Goal: Task Accomplishment & Management: Manage account settings

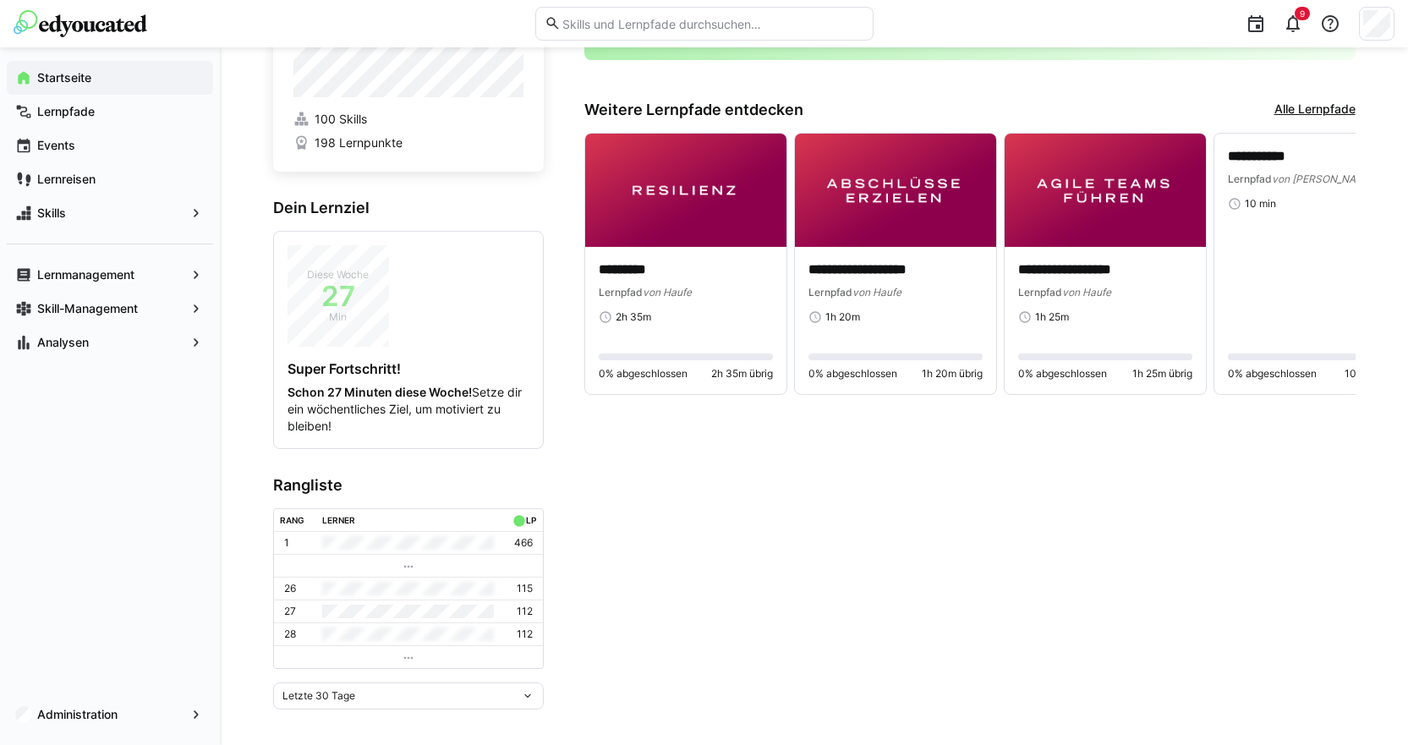
scroll to position [114, 0]
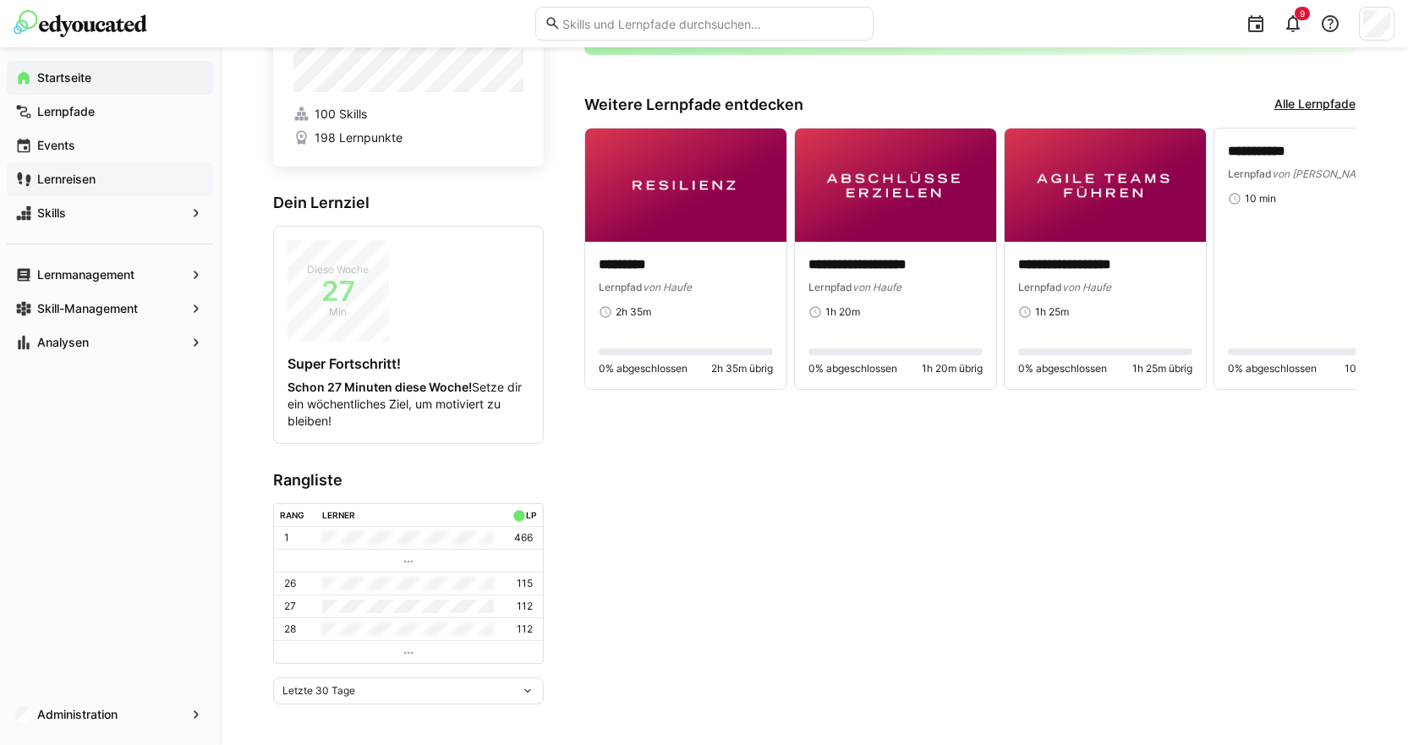
click at [123, 175] on span "Lernreisen" at bounding box center [120, 179] width 170 height 17
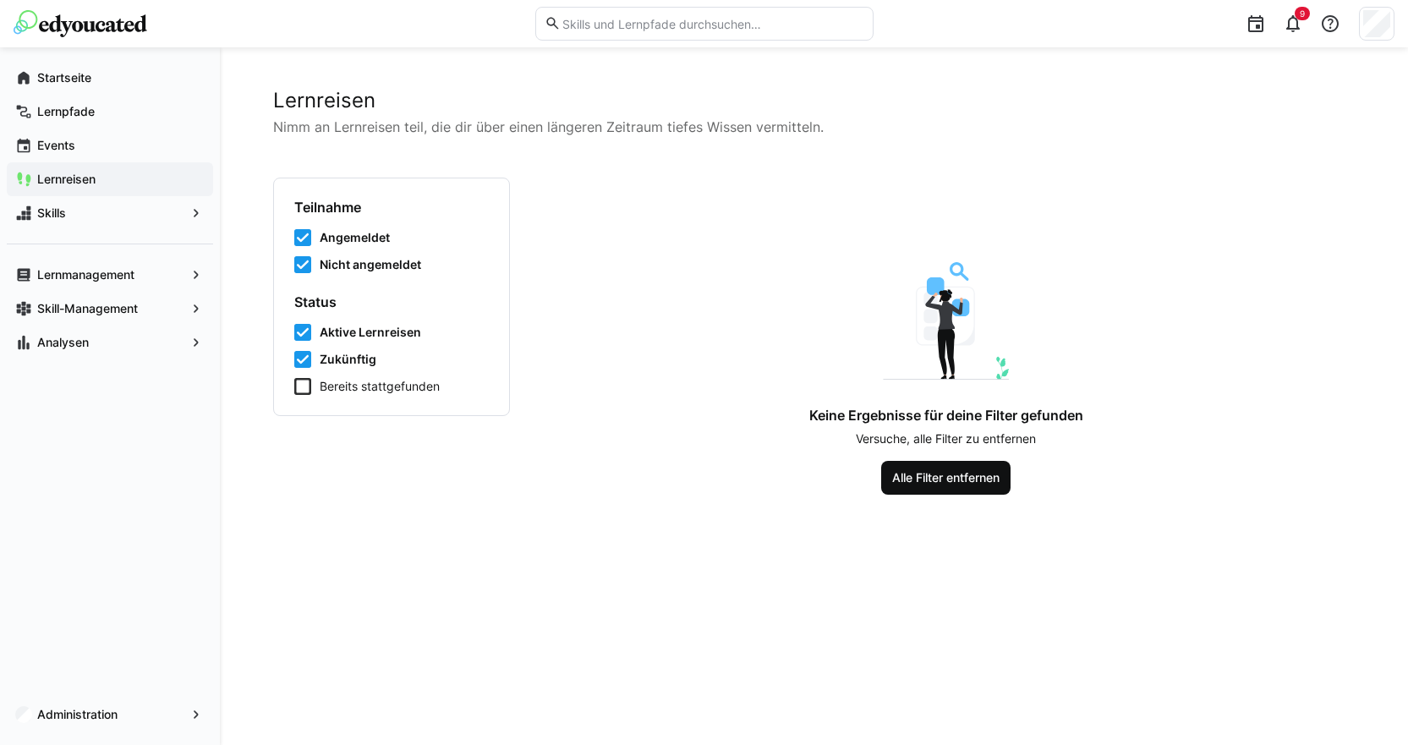
click at [939, 476] on span "Alle Filter entfernen" at bounding box center [946, 477] width 112 height 17
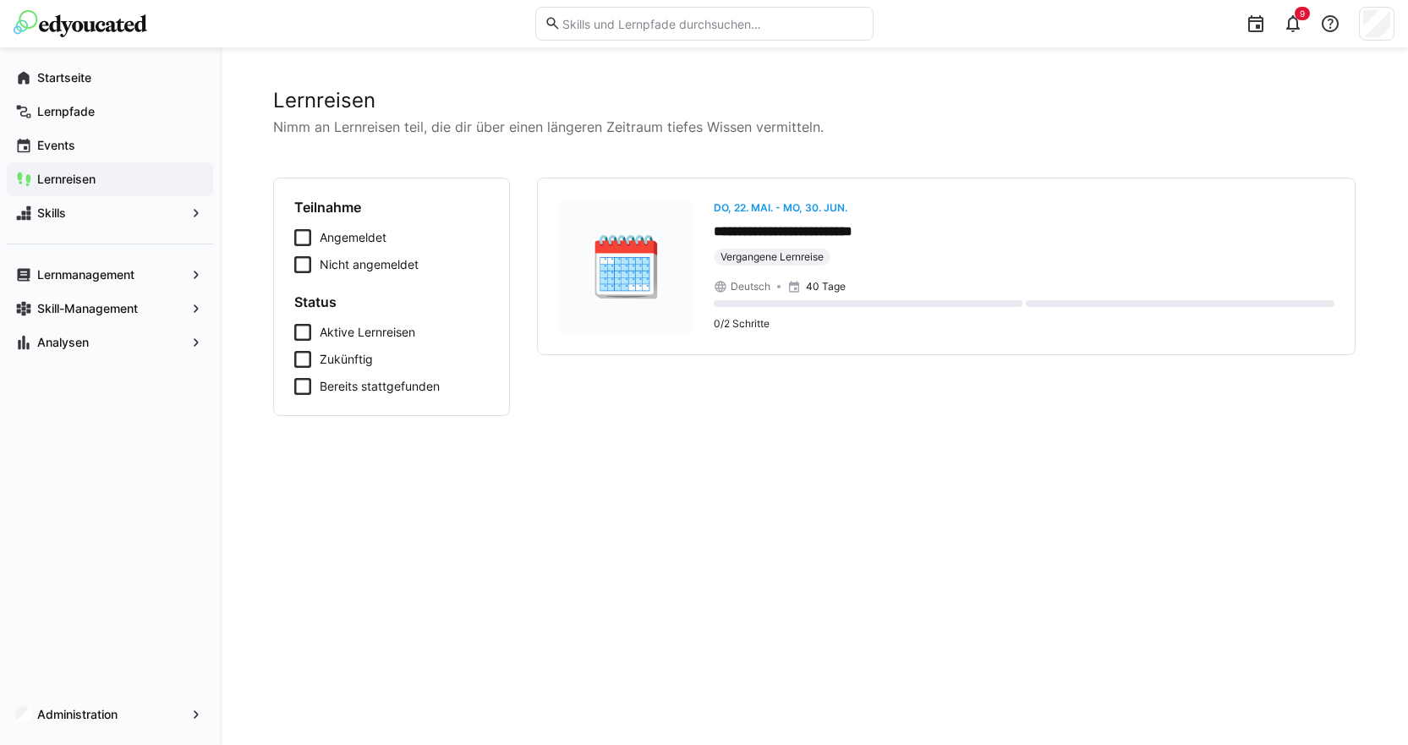
click at [364, 326] on span "Aktive Lernreisen" at bounding box center [368, 332] width 96 height 17
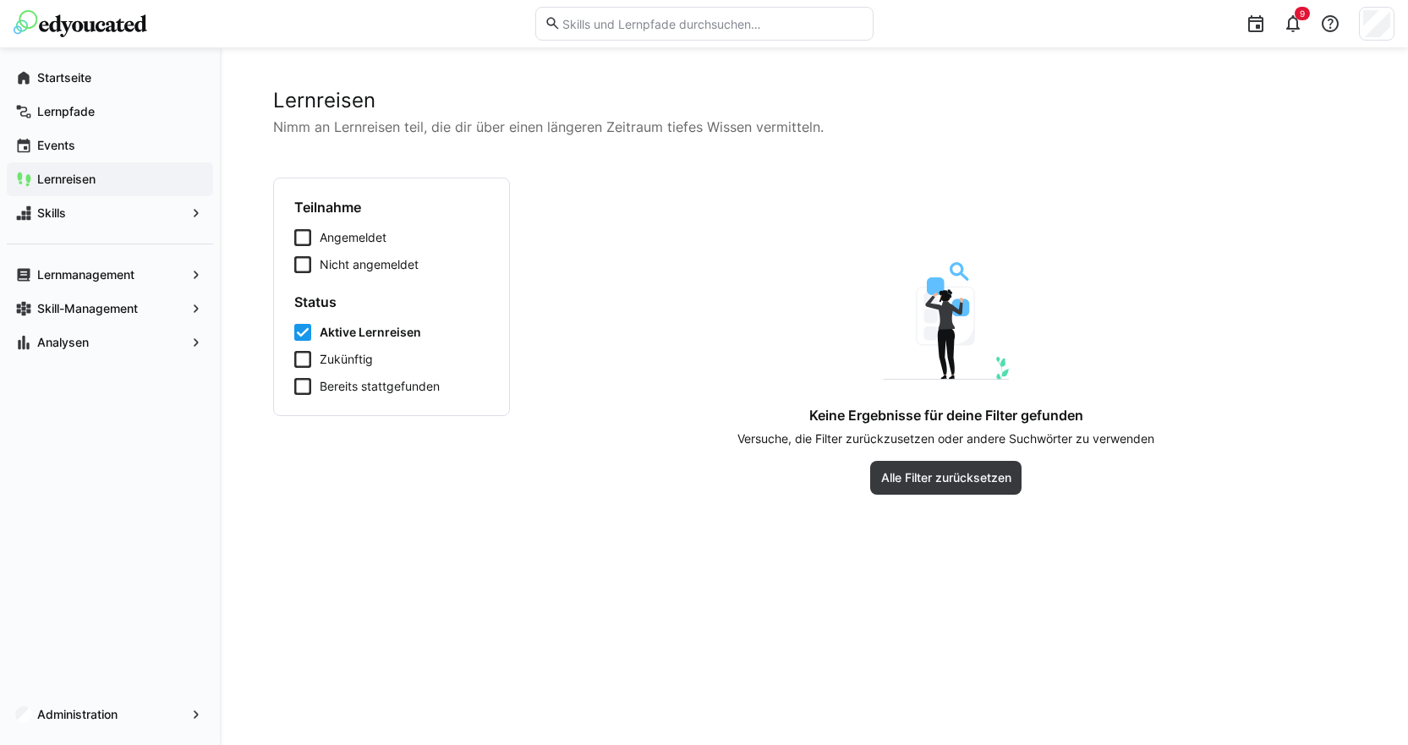
click at [364, 325] on span "Aktive Lernreisen" at bounding box center [370, 332] width 101 height 17
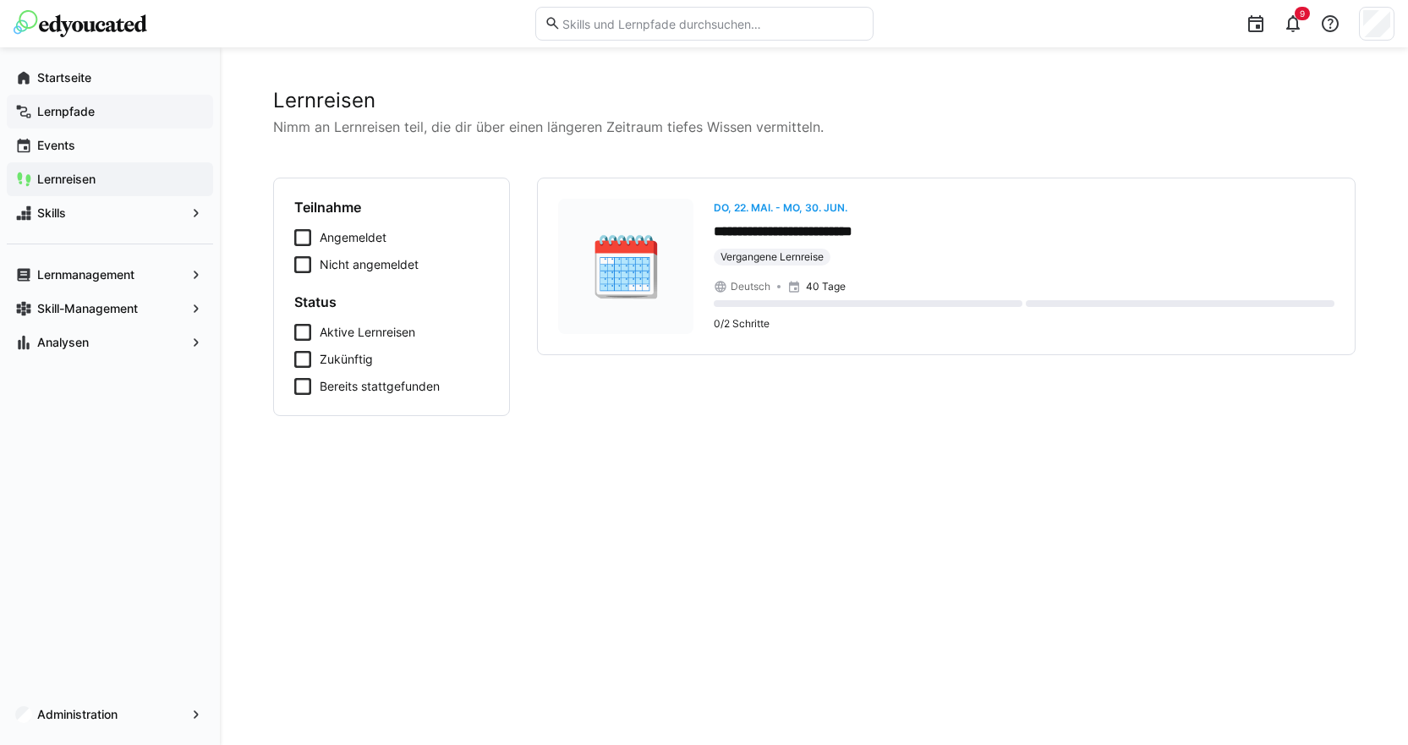
click at [130, 103] on span "Lernpfade" at bounding box center [120, 111] width 170 height 17
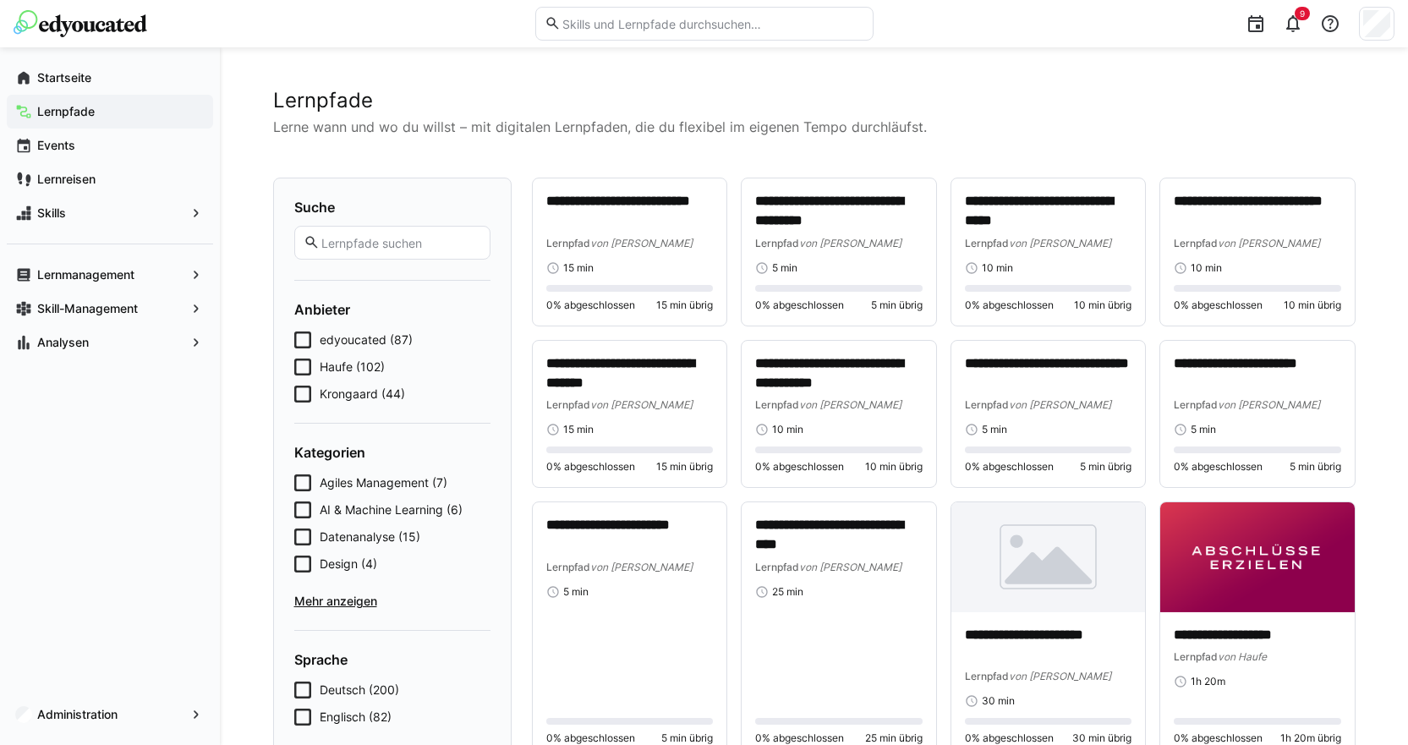
click at [301, 364] on icon at bounding box center [302, 367] width 17 height 17
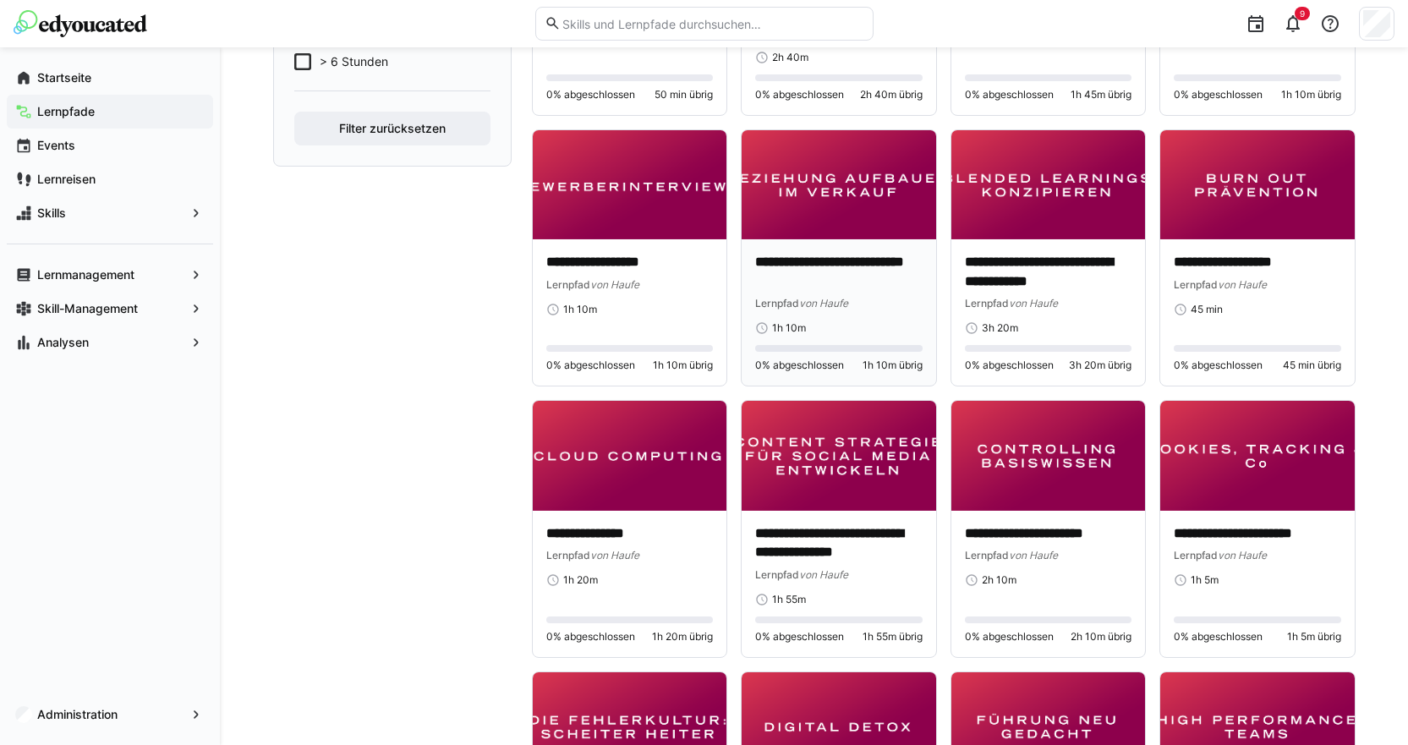
scroll to position [592, 0]
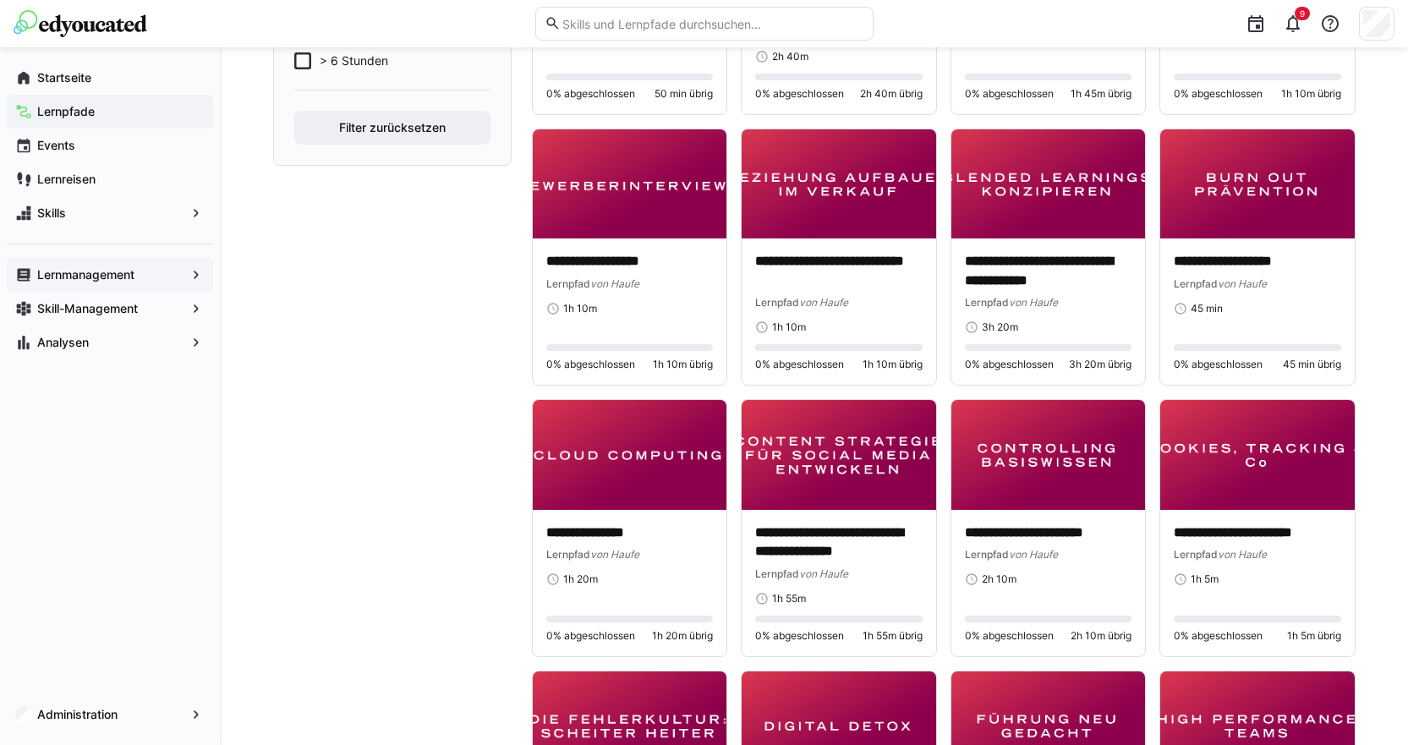
click at [57, 287] on div "Lernmanagement" at bounding box center [110, 275] width 206 height 34
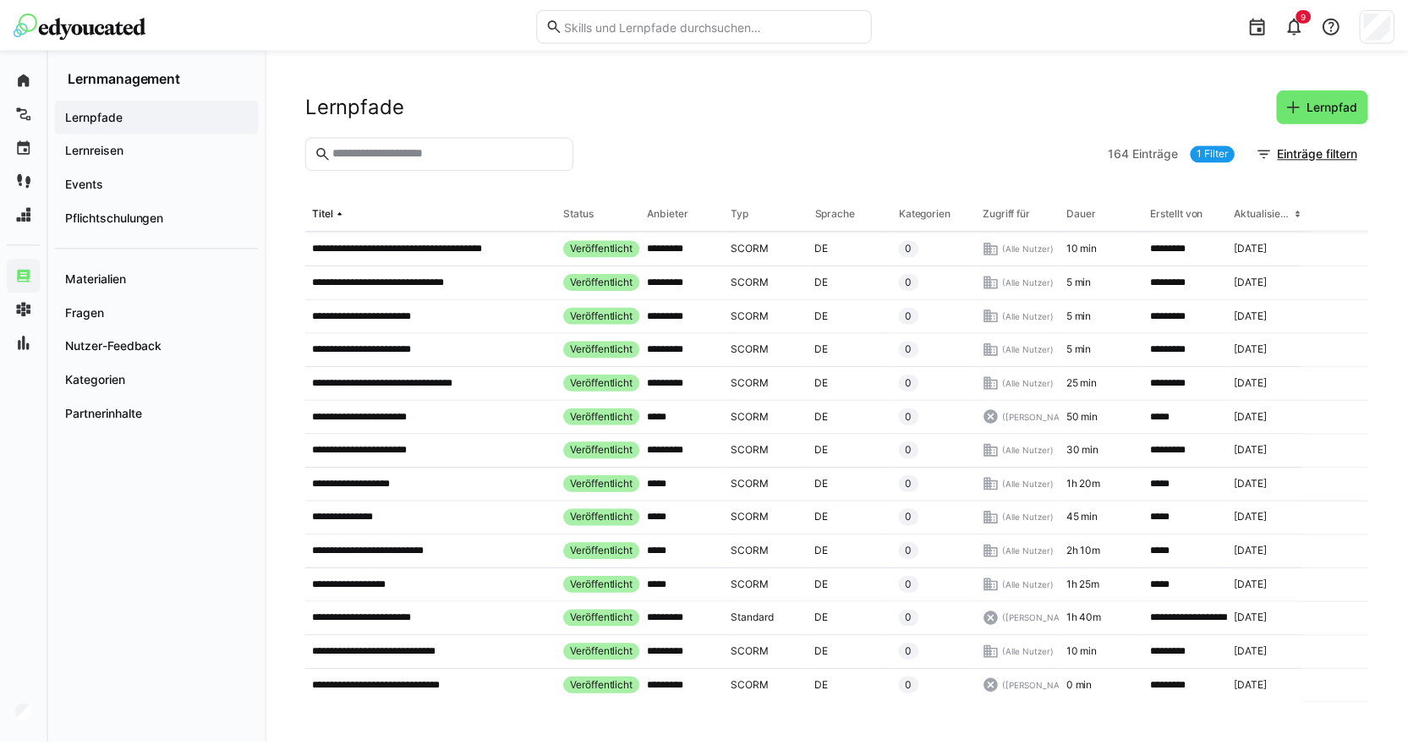
scroll to position [169, 0]
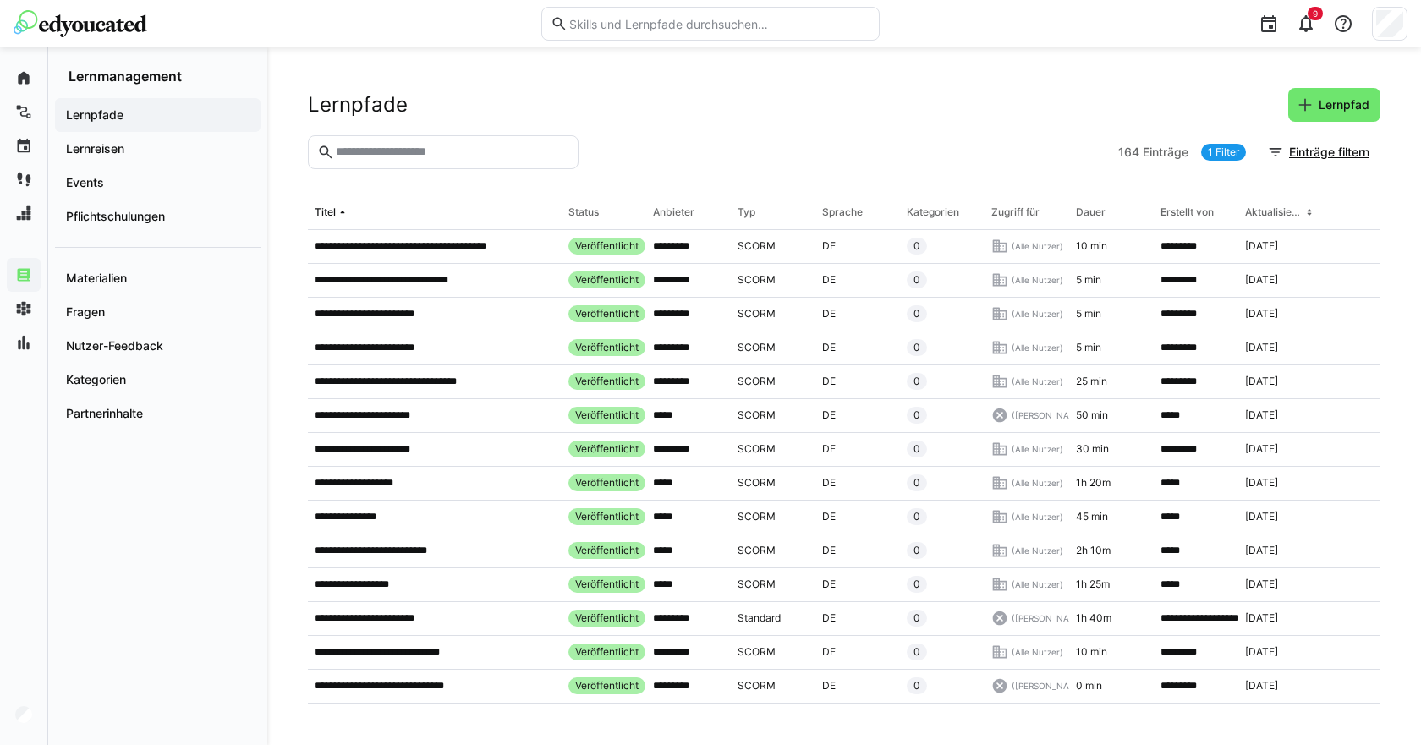
click at [432, 290] on div "**********" at bounding box center [435, 281] width 254 height 34
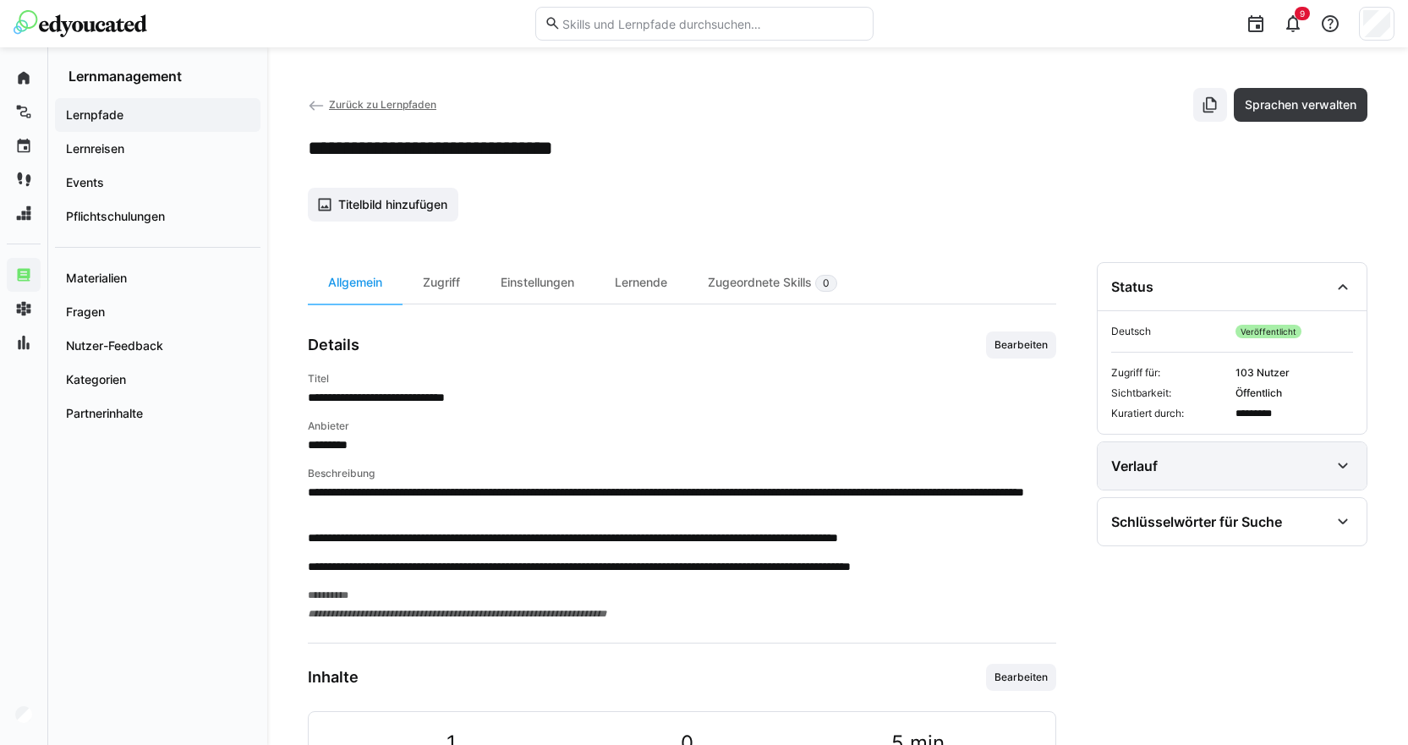
click at [1223, 474] on div "Verlauf" at bounding box center [1220, 466] width 218 height 20
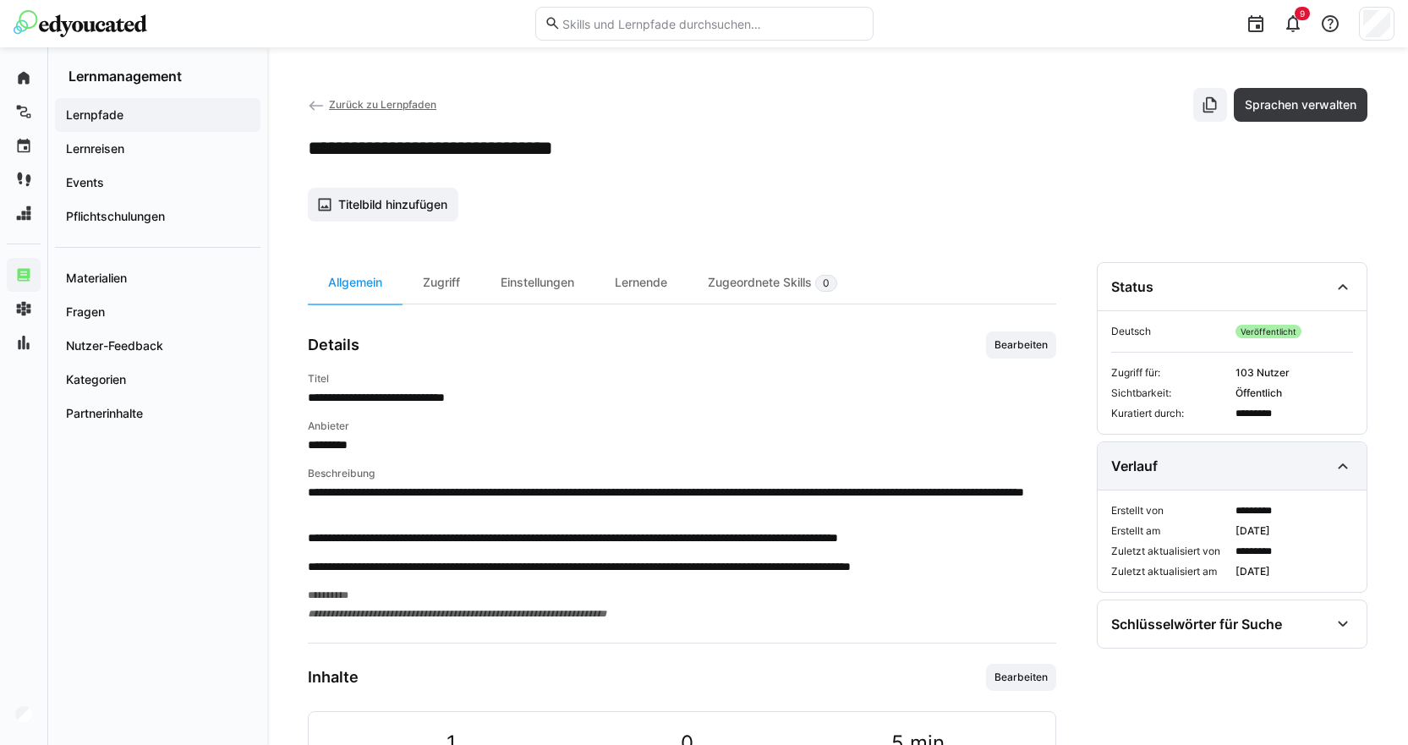
click at [1223, 474] on div "Verlauf" at bounding box center [1220, 466] width 218 height 20
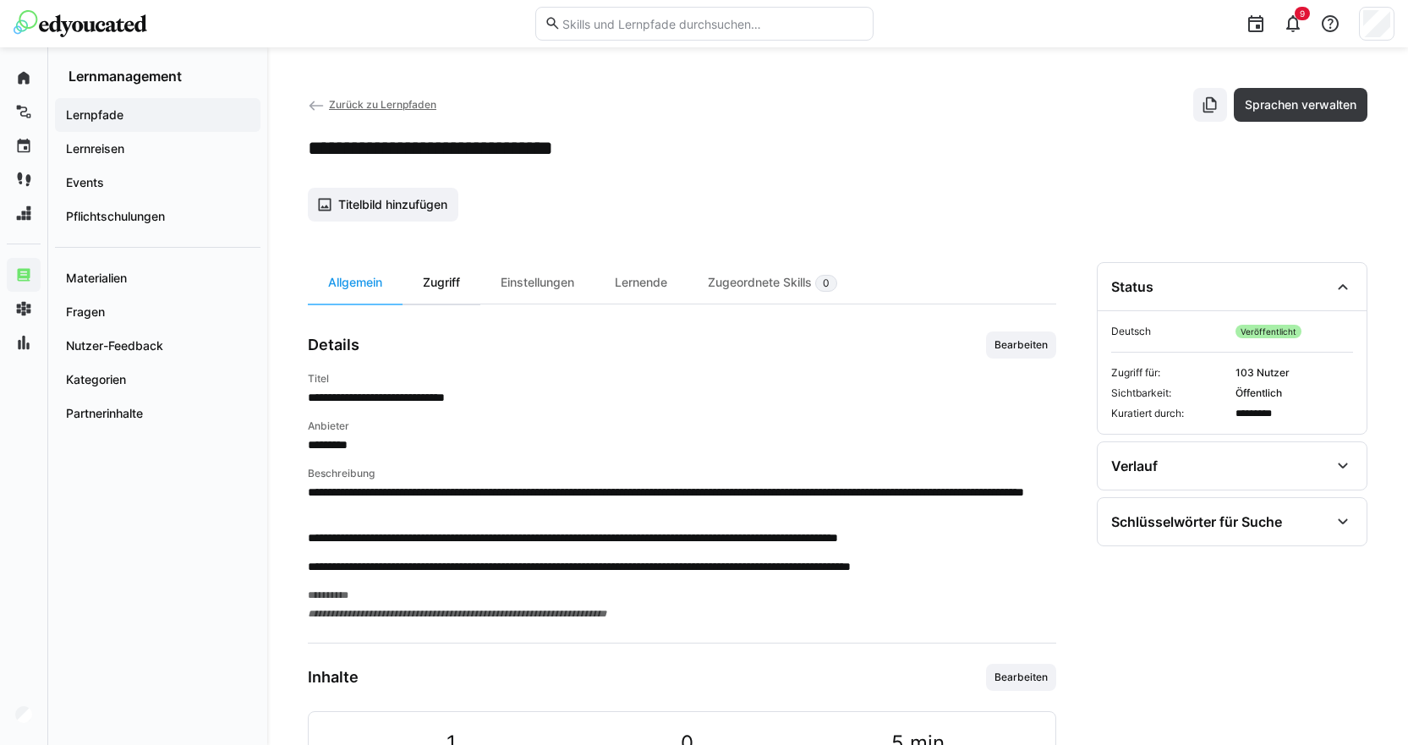
click at [440, 296] on div "Zugriff" at bounding box center [441, 282] width 78 height 41
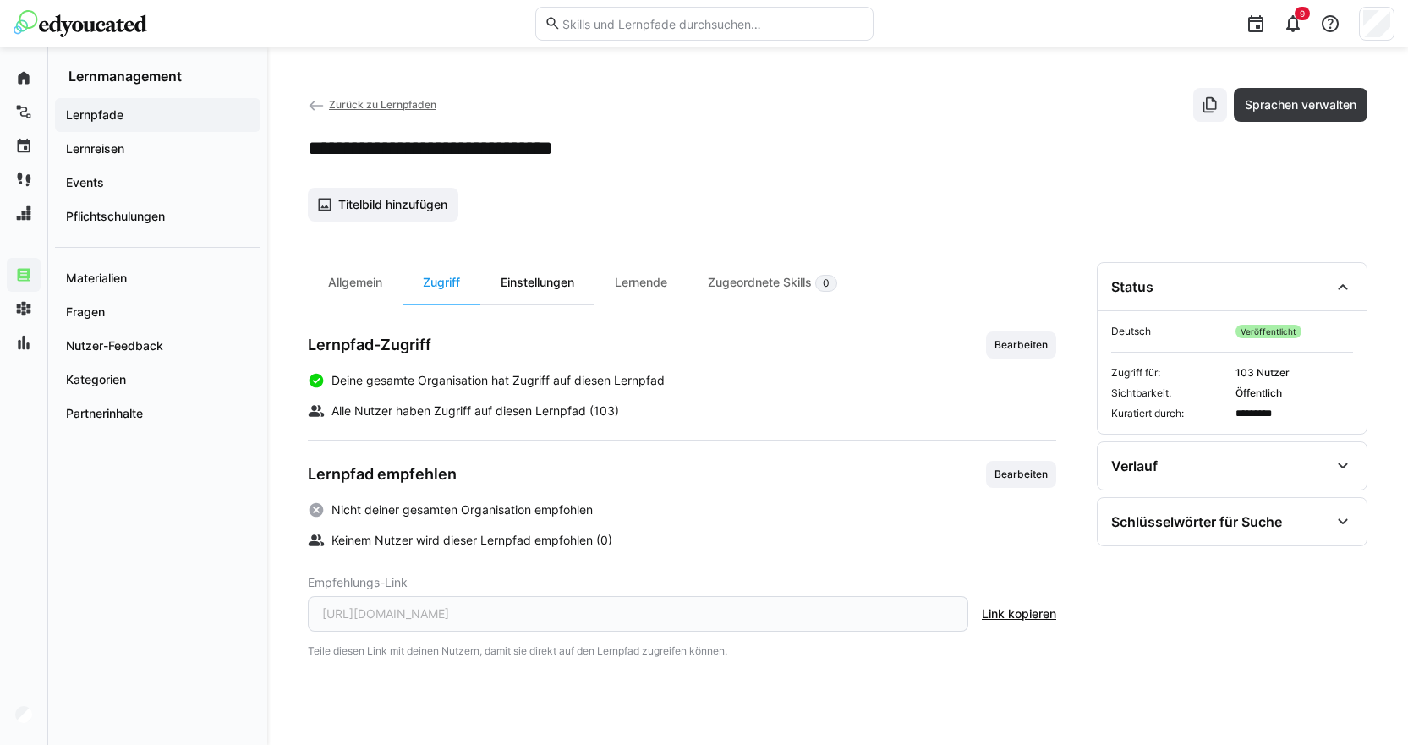
click at [517, 276] on div "Einstellungen" at bounding box center [537, 282] width 114 height 41
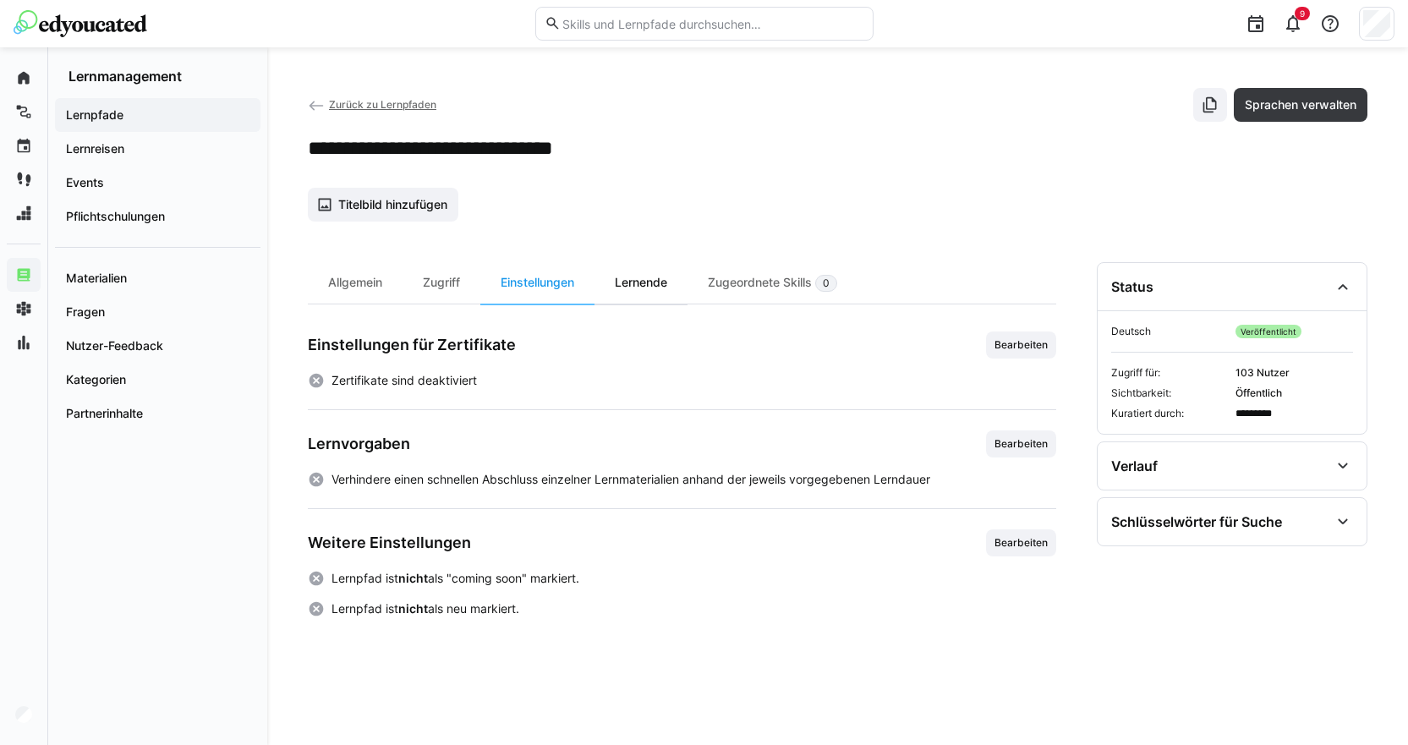
click at [635, 279] on div "Lernende" at bounding box center [640, 282] width 93 height 41
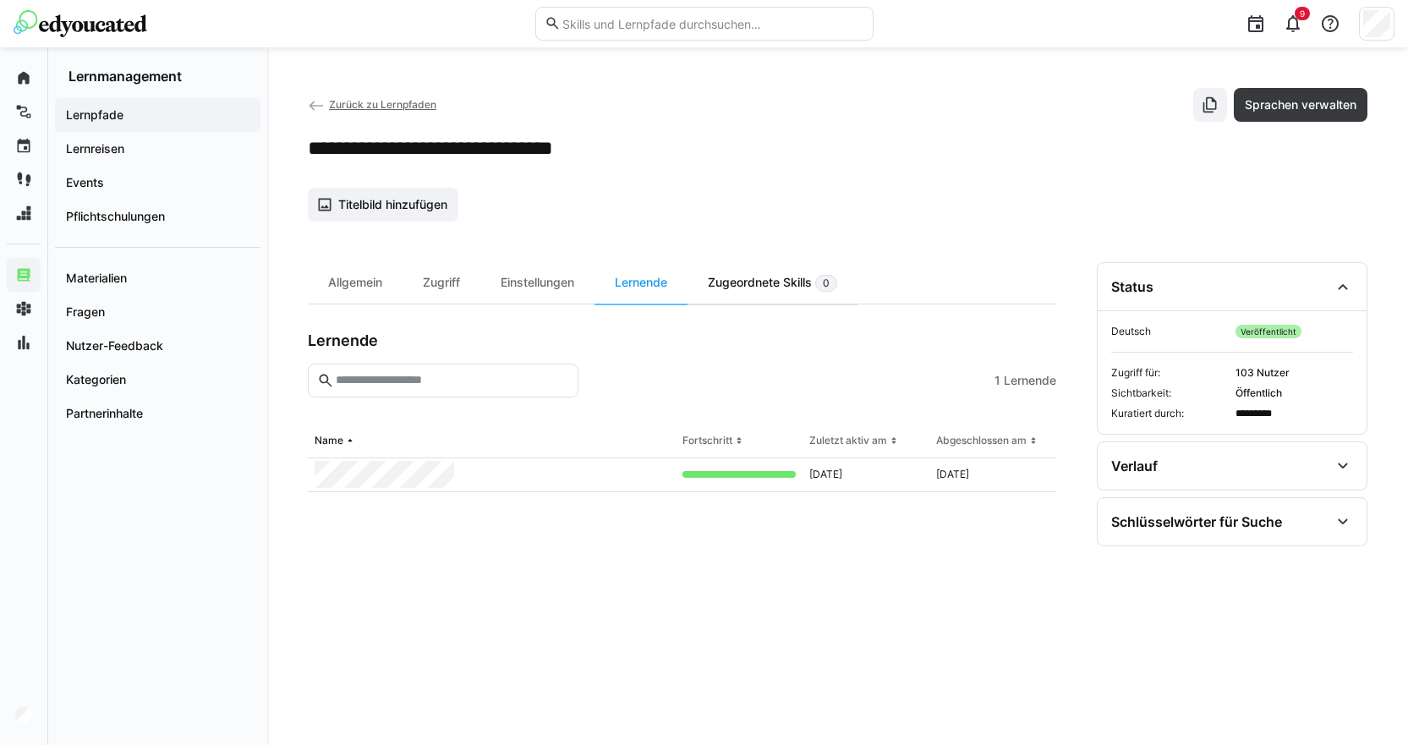
click at [803, 275] on div "Zugeordnete Skills 0" at bounding box center [772, 282] width 170 height 41
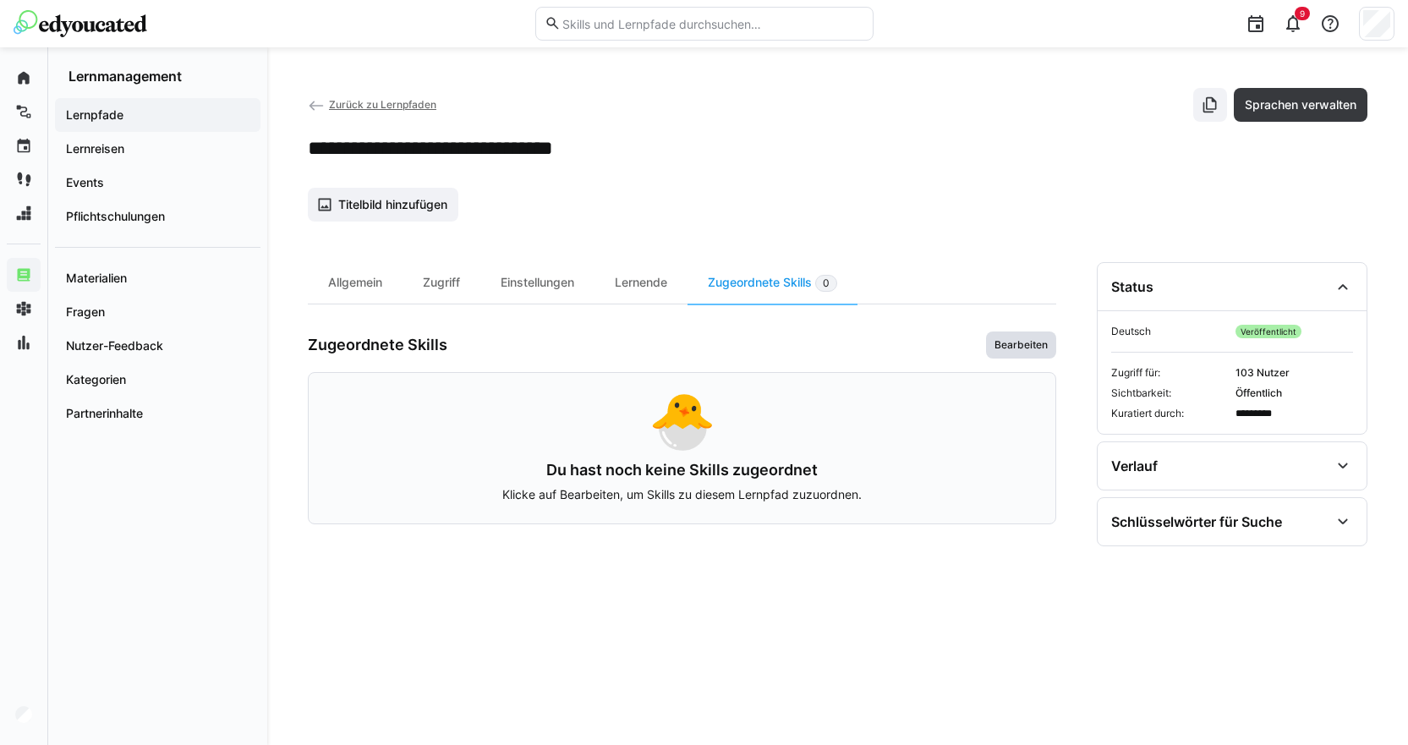
click at [1013, 350] on span "Bearbeiten" at bounding box center [1021, 345] width 57 height 14
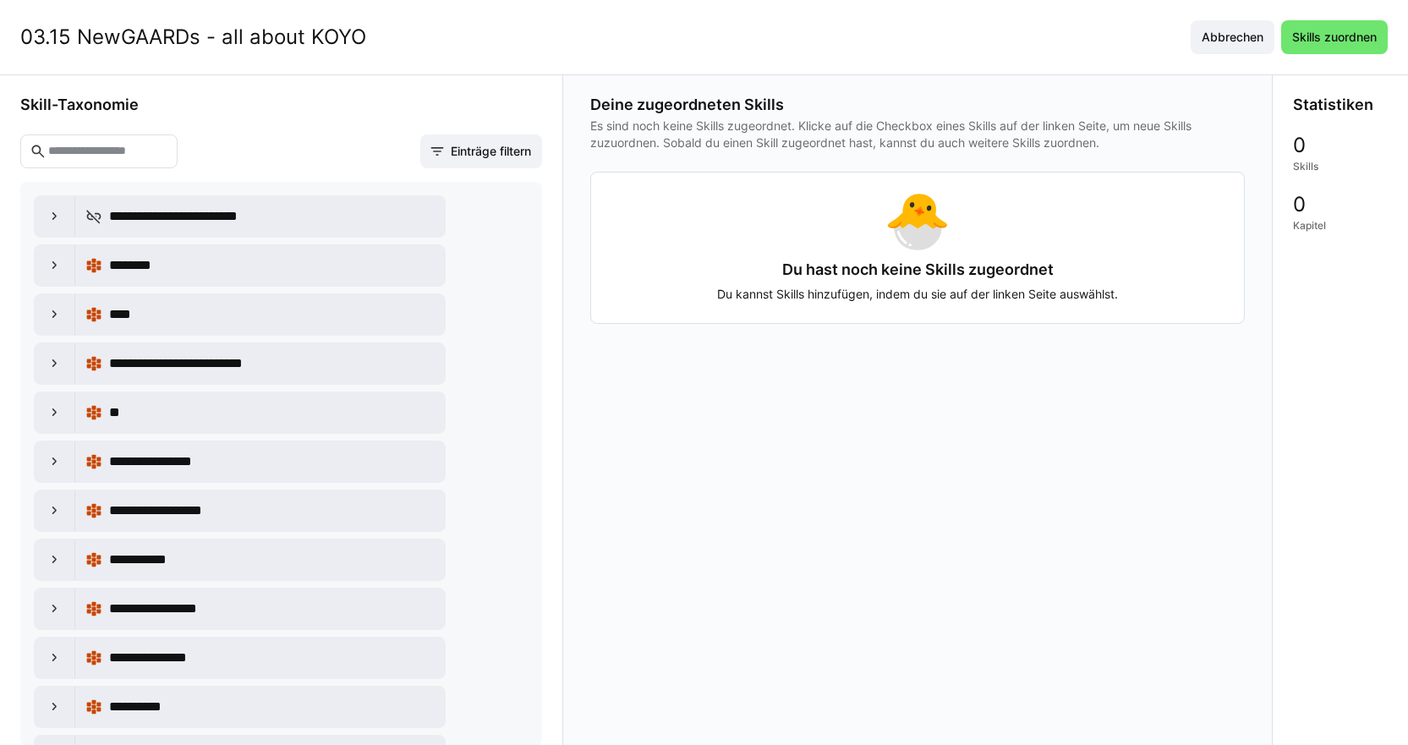
click at [137, 159] on eds-input at bounding box center [98, 151] width 157 height 34
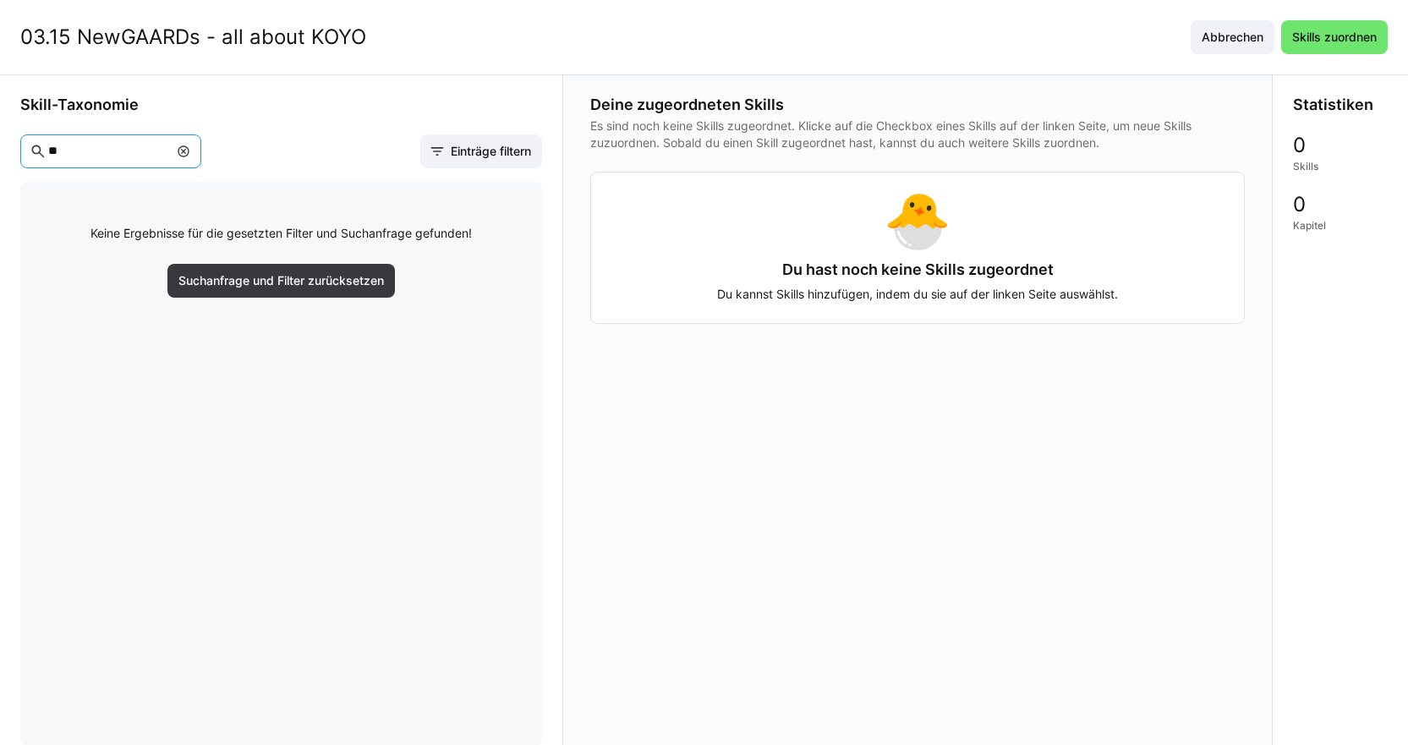
type input "*"
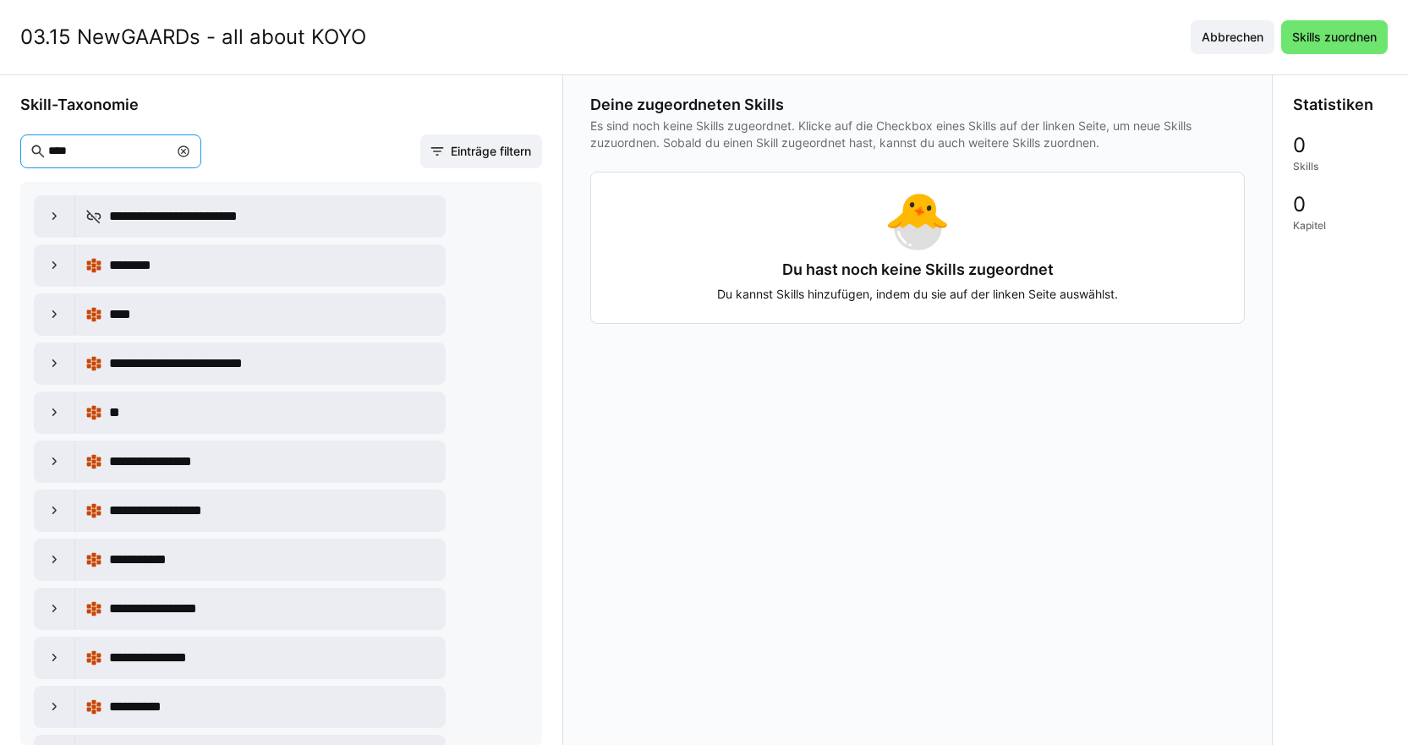
type input "*****"
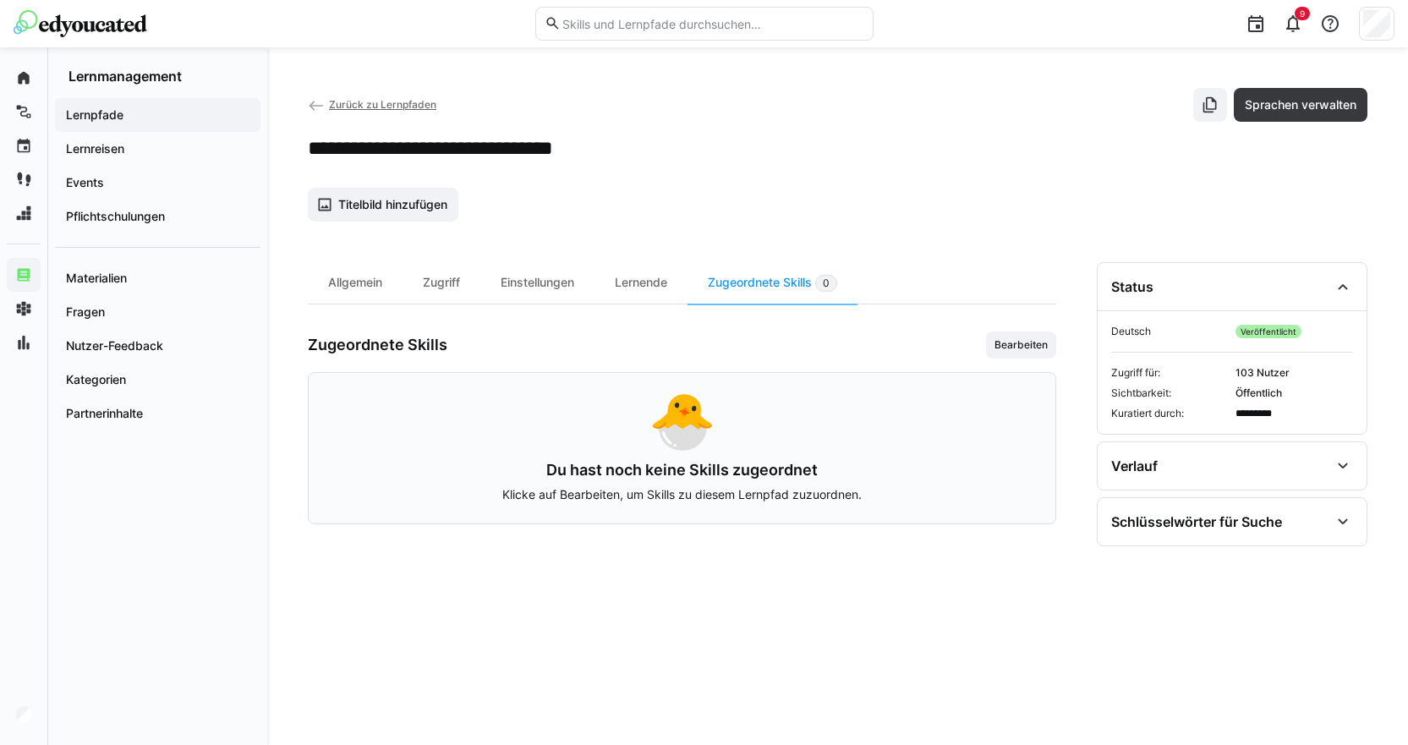
click at [0, 0] on app-navigation-label "Lernpfade" at bounding box center [0, 0] width 0 height 0
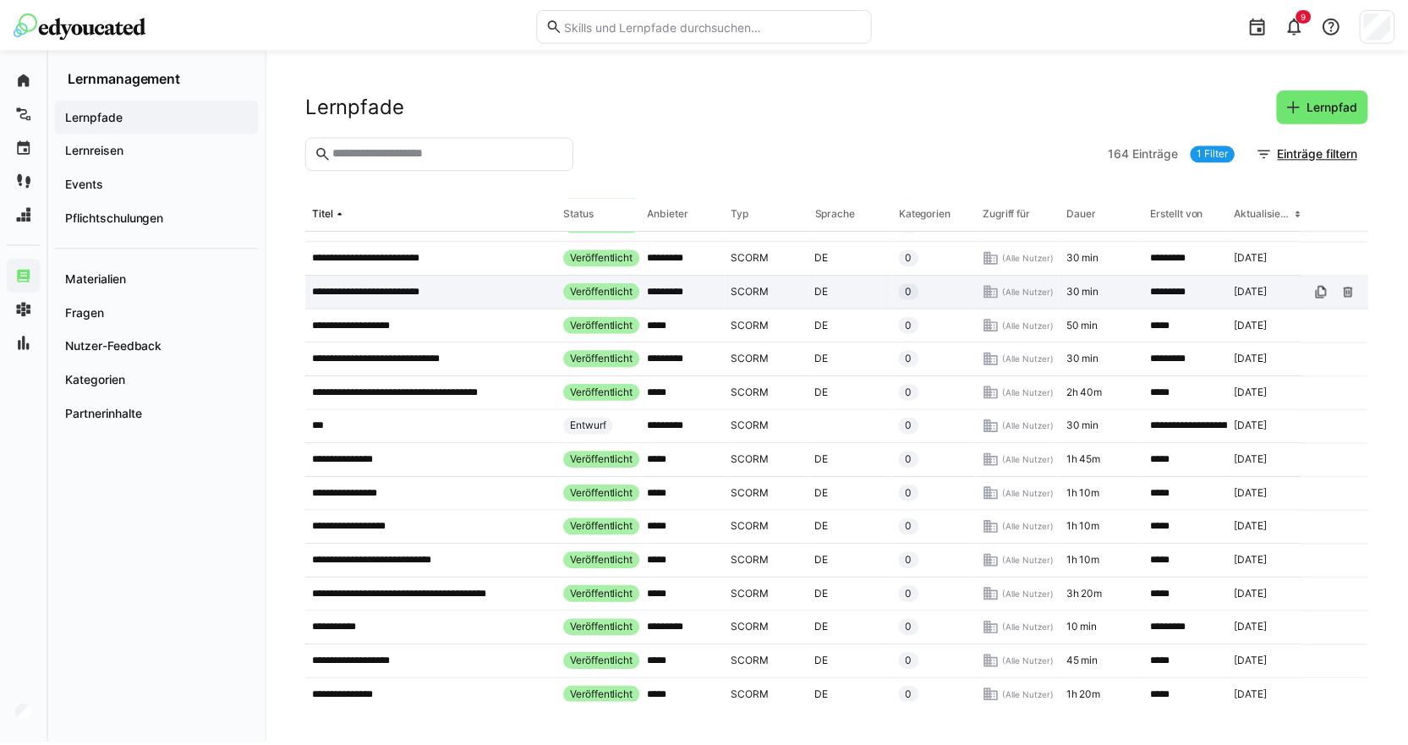
scroll to position [761, 0]
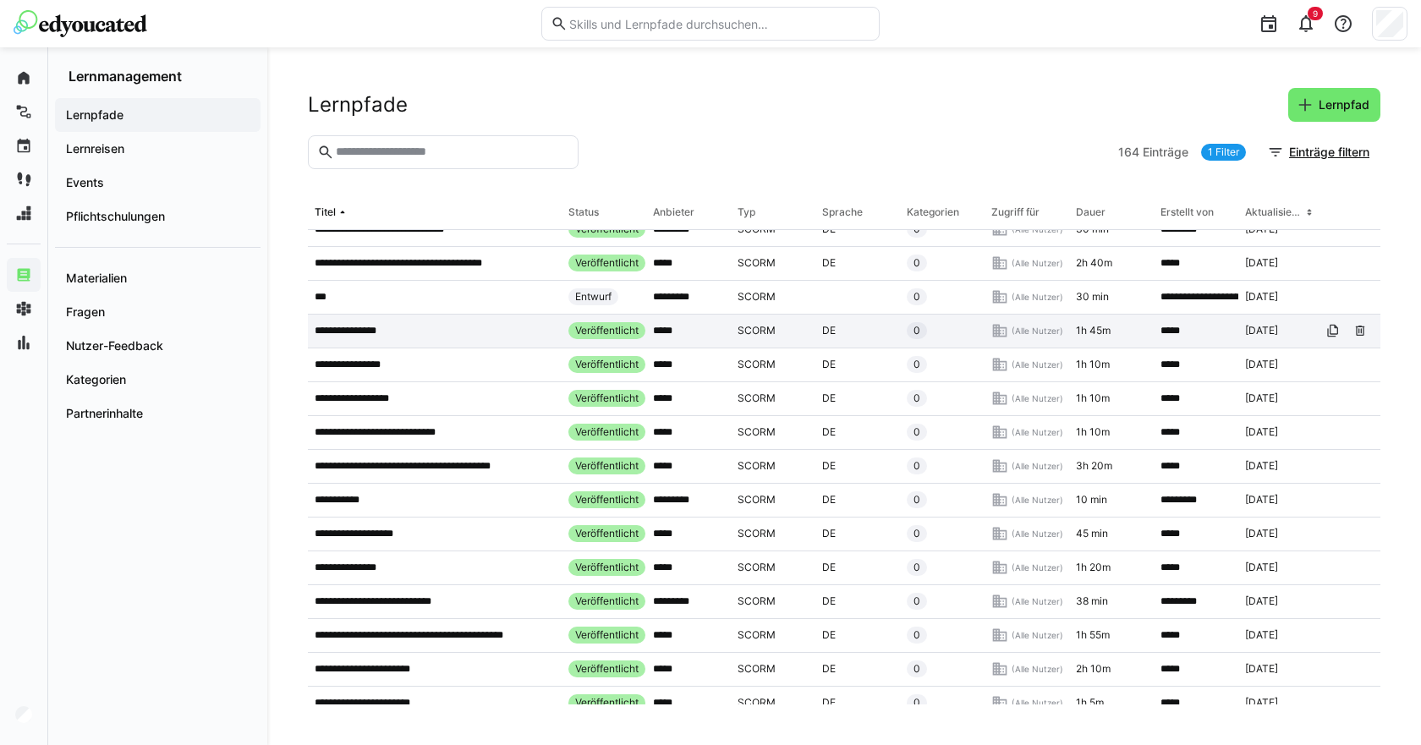
click at [352, 330] on p "**********" at bounding box center [357, 331] width 85 height 14
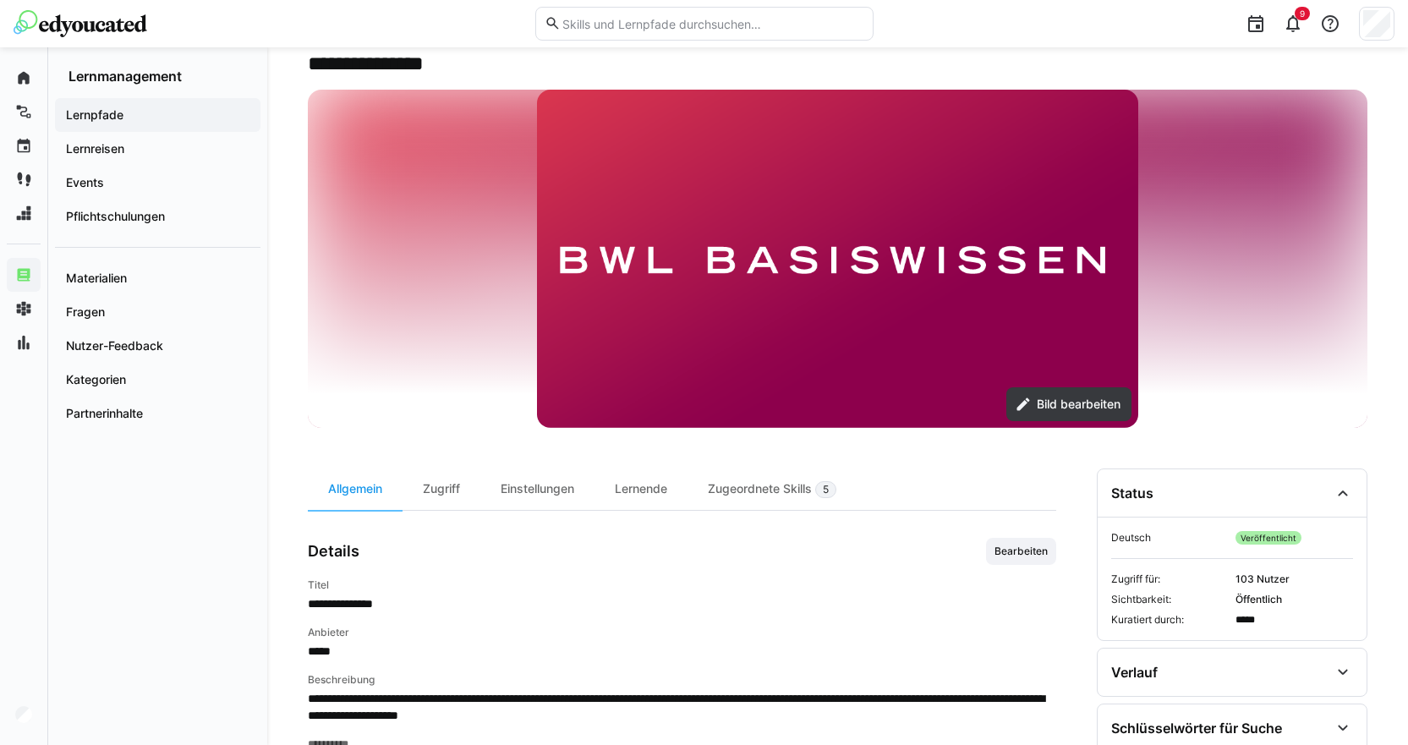
scroll to position [338, 0]
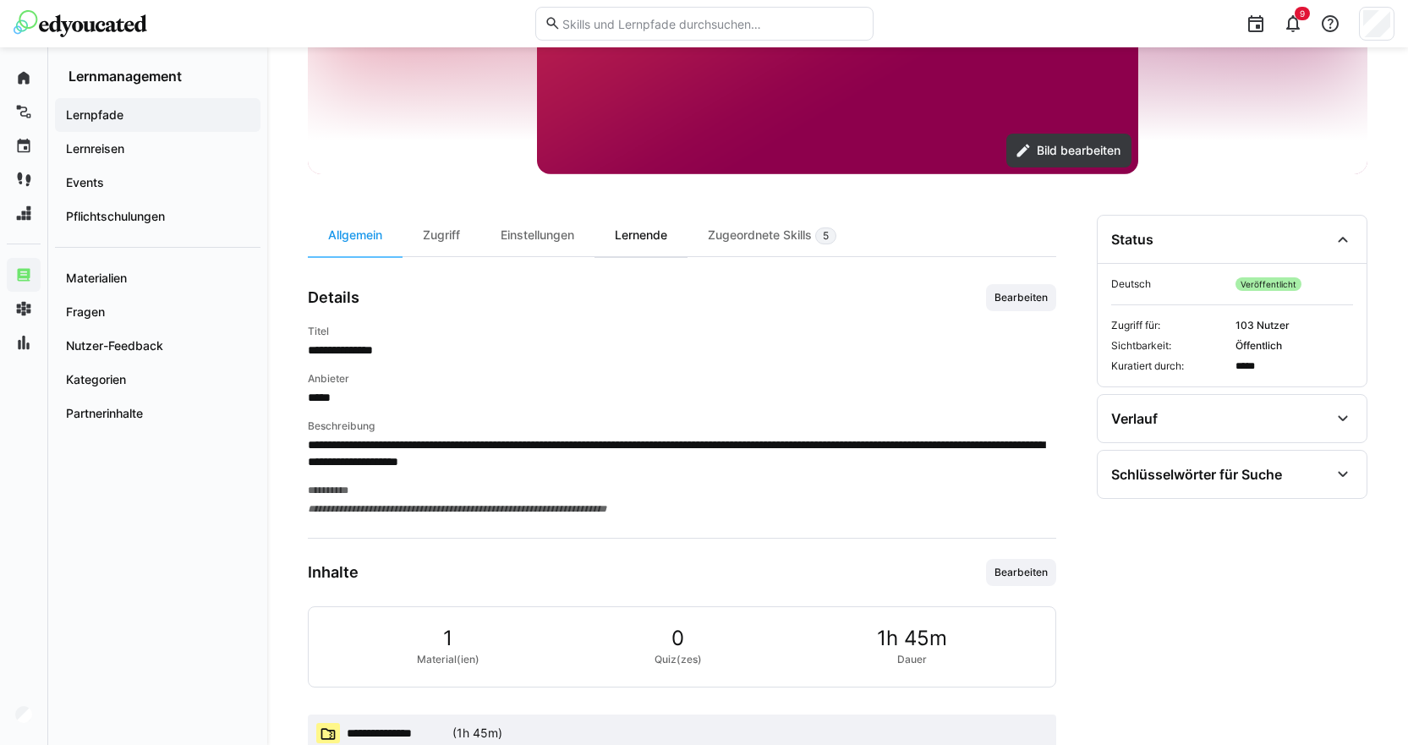
click at [653, 231] on div "Lernende" at bounding box center [640, 235] width 93 height 41
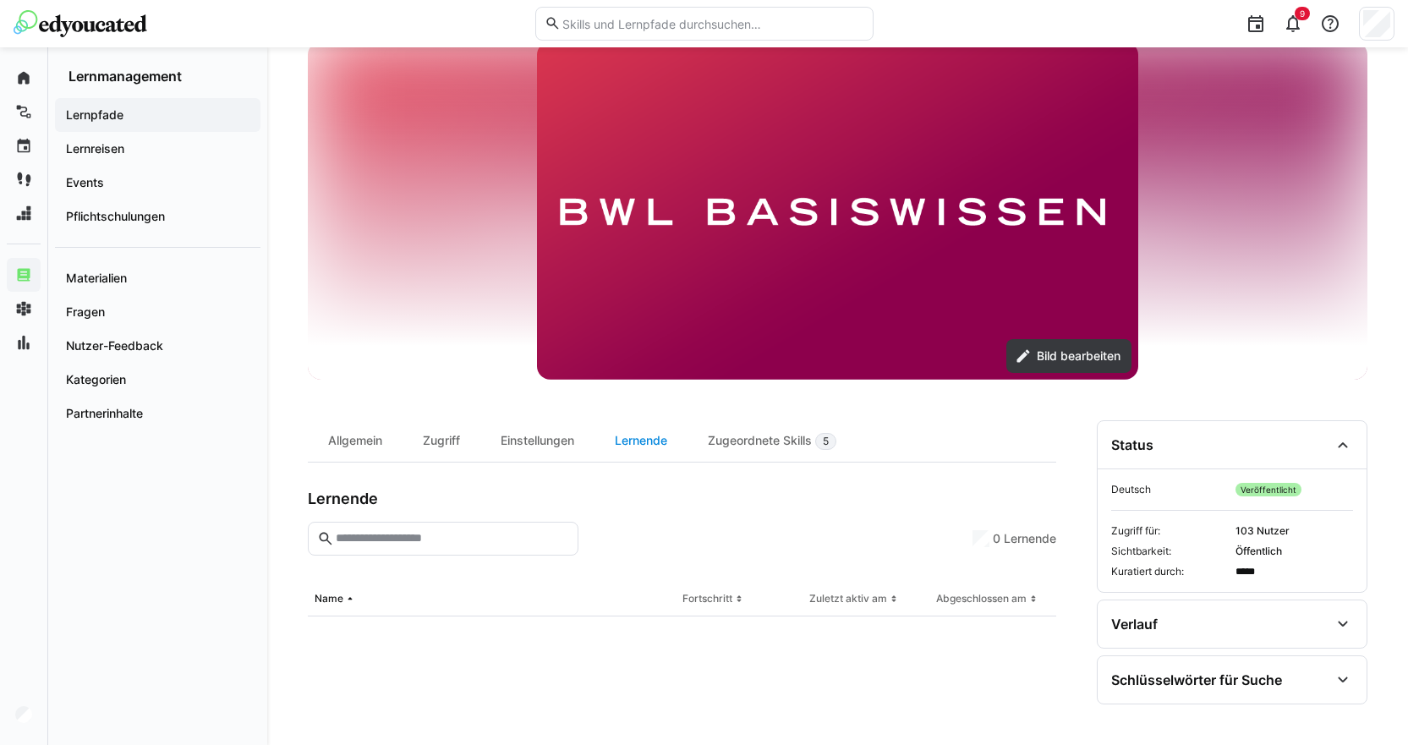
scroll to position [328, 0]
